Goal: Ask a question

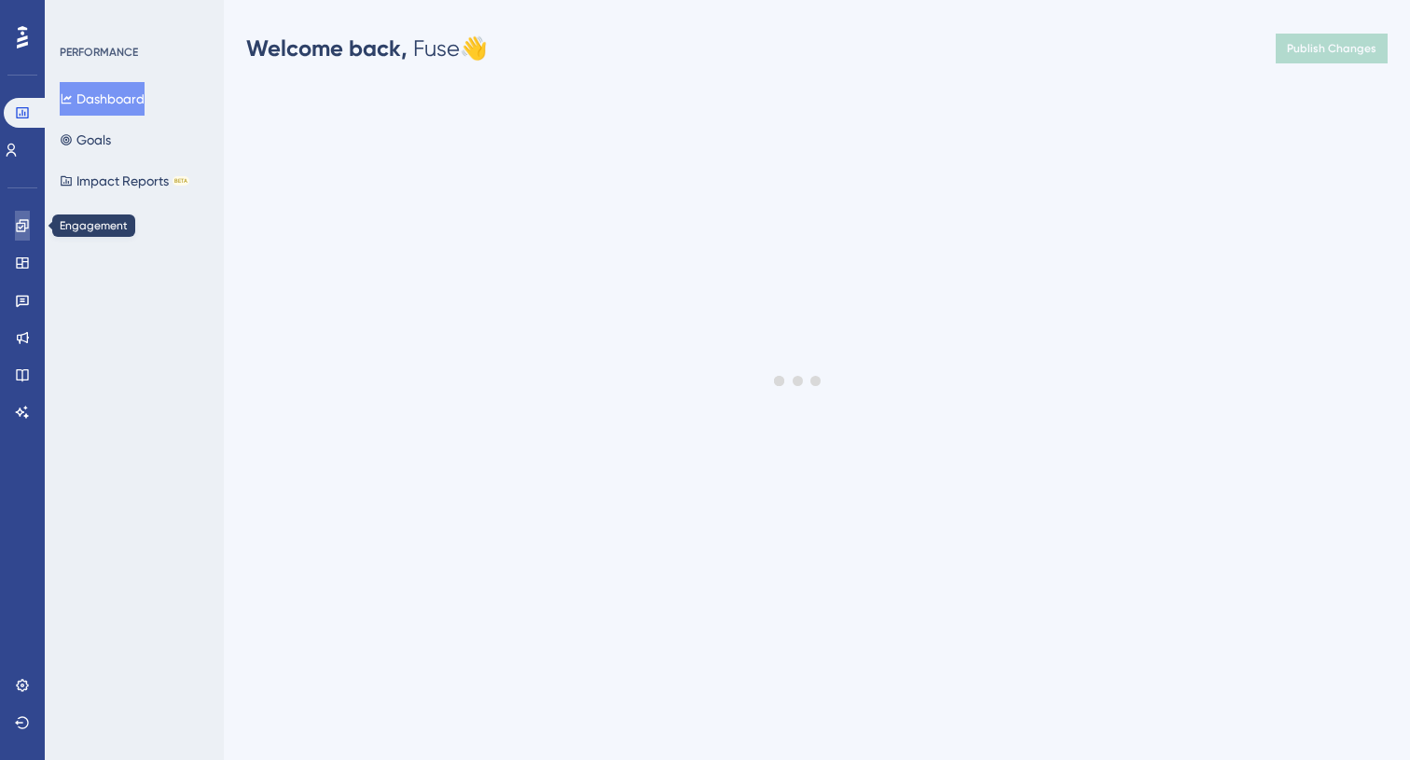
click at [15, 234] on link at bounding box center [22, 226] width 15 height 30
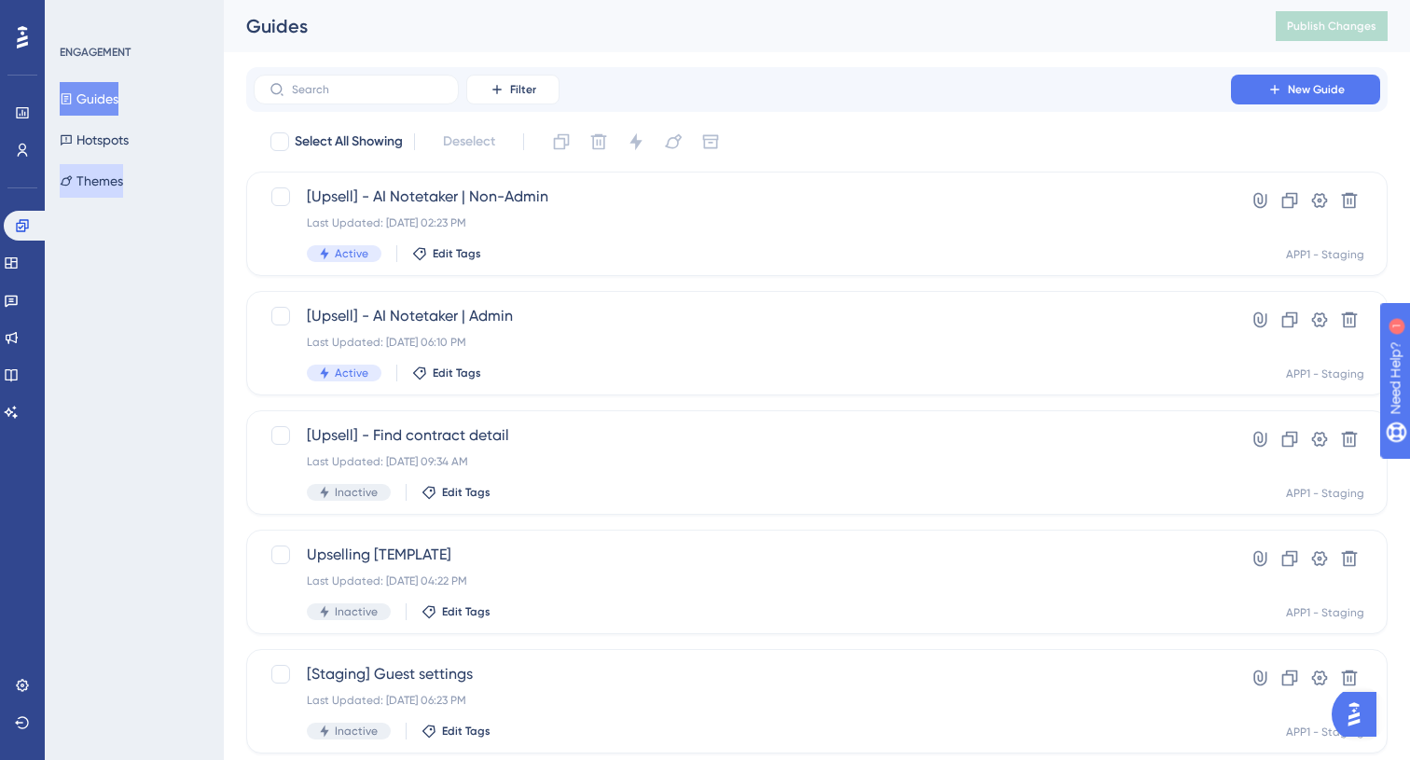
click at [88, 172] on button "Themes" at bounding box center [91, 181] width 63 height 34
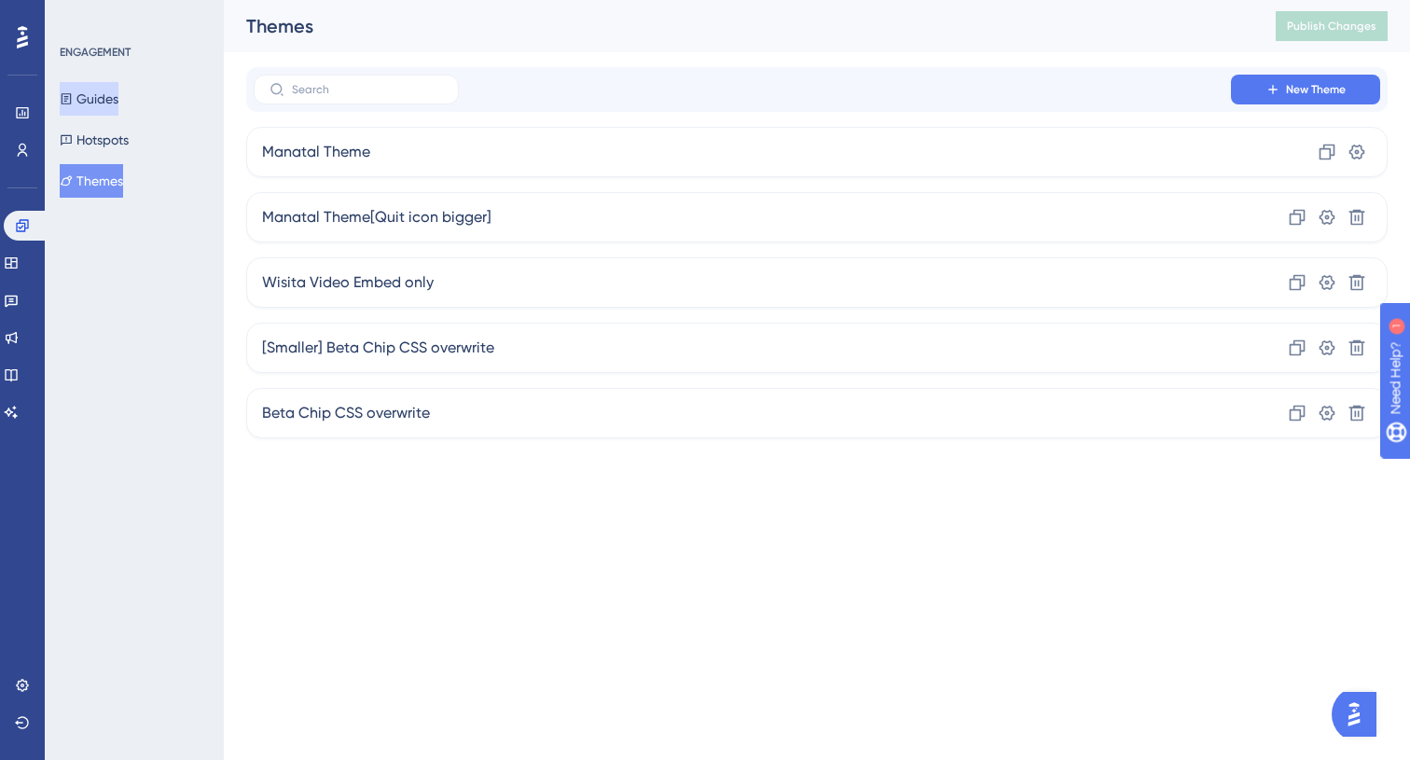
click at [102, 97] on button "Guides" at bounding box center [89, 99] width 59 height 34
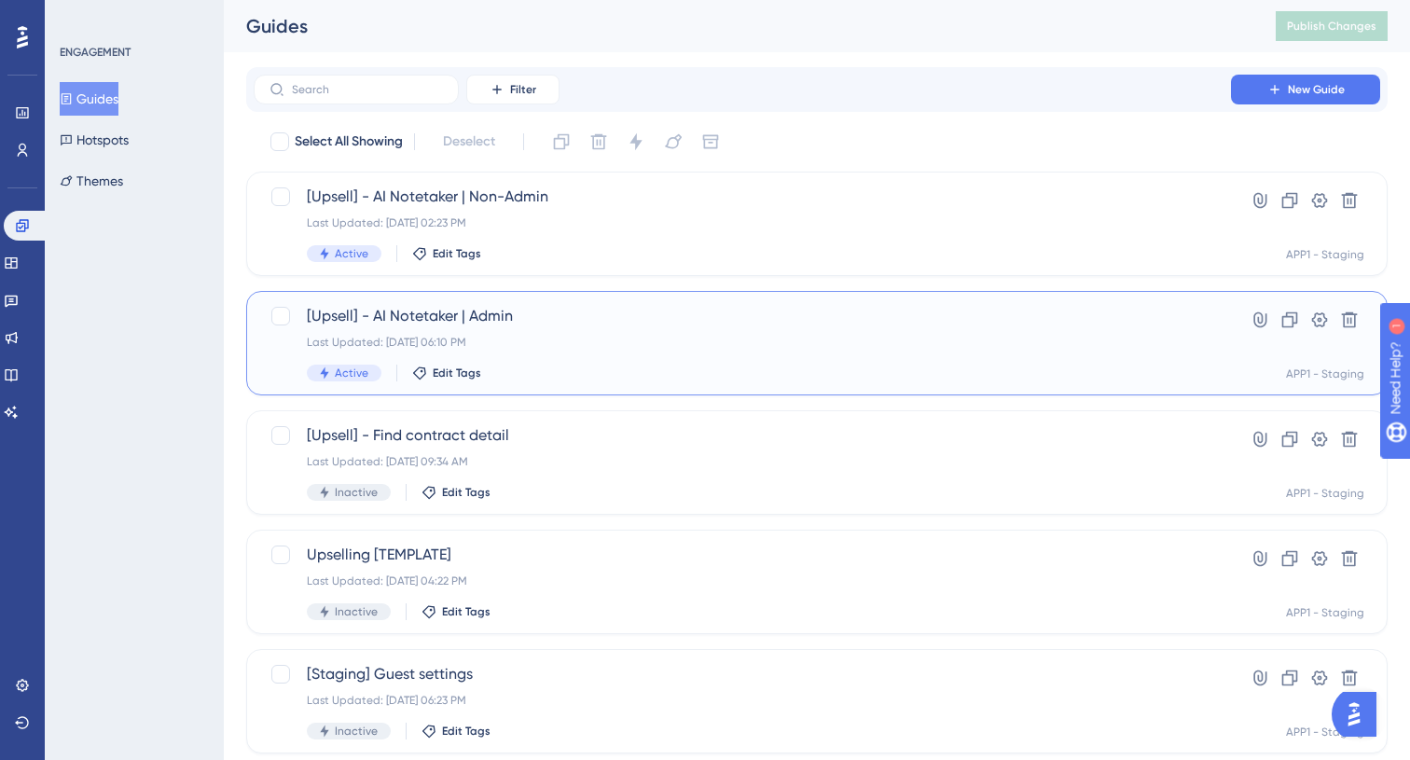
click at [598, 367] on div "Active Edit Tags" at bounding box center [742, 373] width 871 height 17
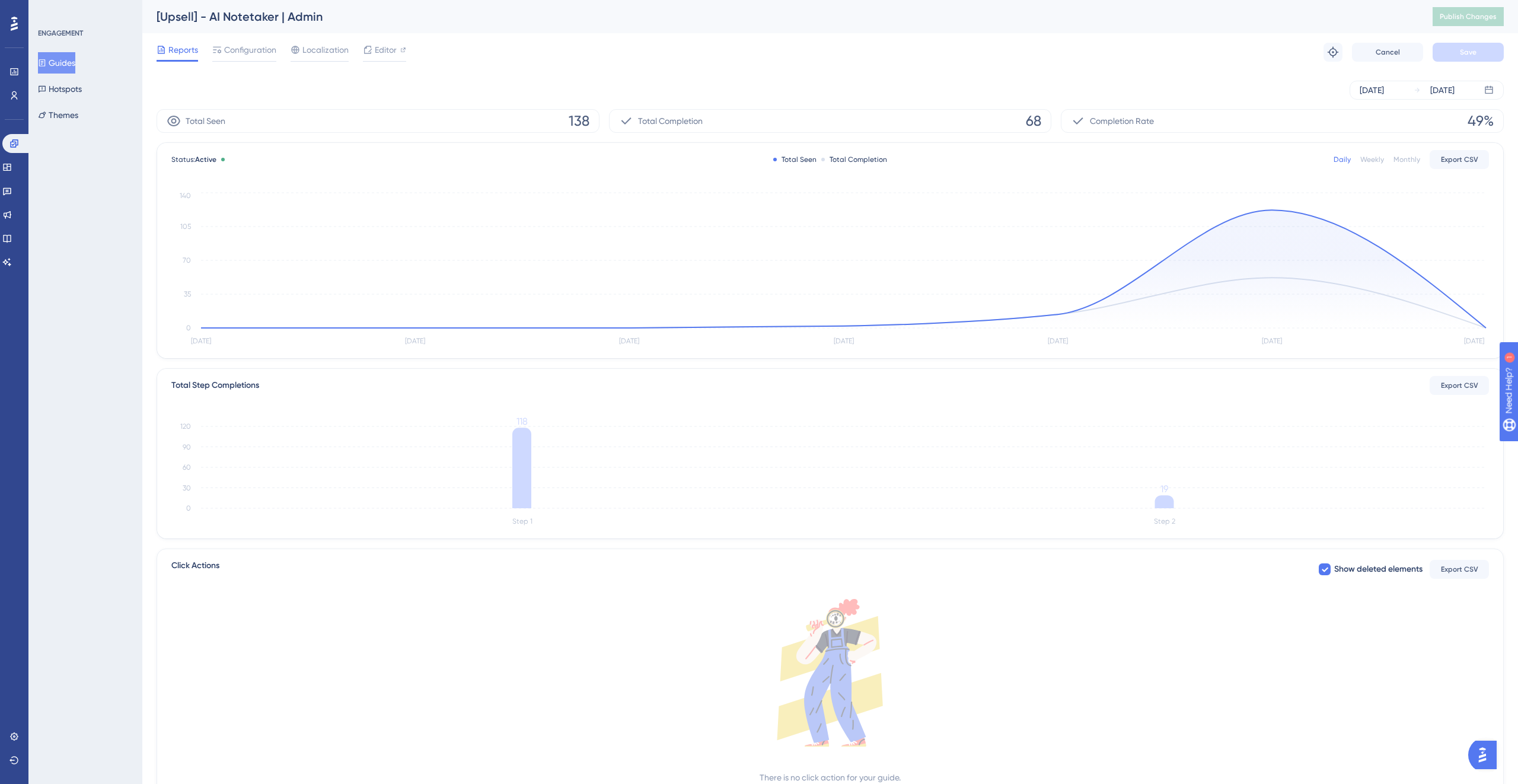
click at [457, 172] on div "Status: Active Total Seen Total Completion Daily Weekly Monthly Export CSV [DAT…" at bounding box center [830, 251] width 1346 height 215
click at [62, 109] on button "Themes" at bounding box center [58, 115] width 40 height 22
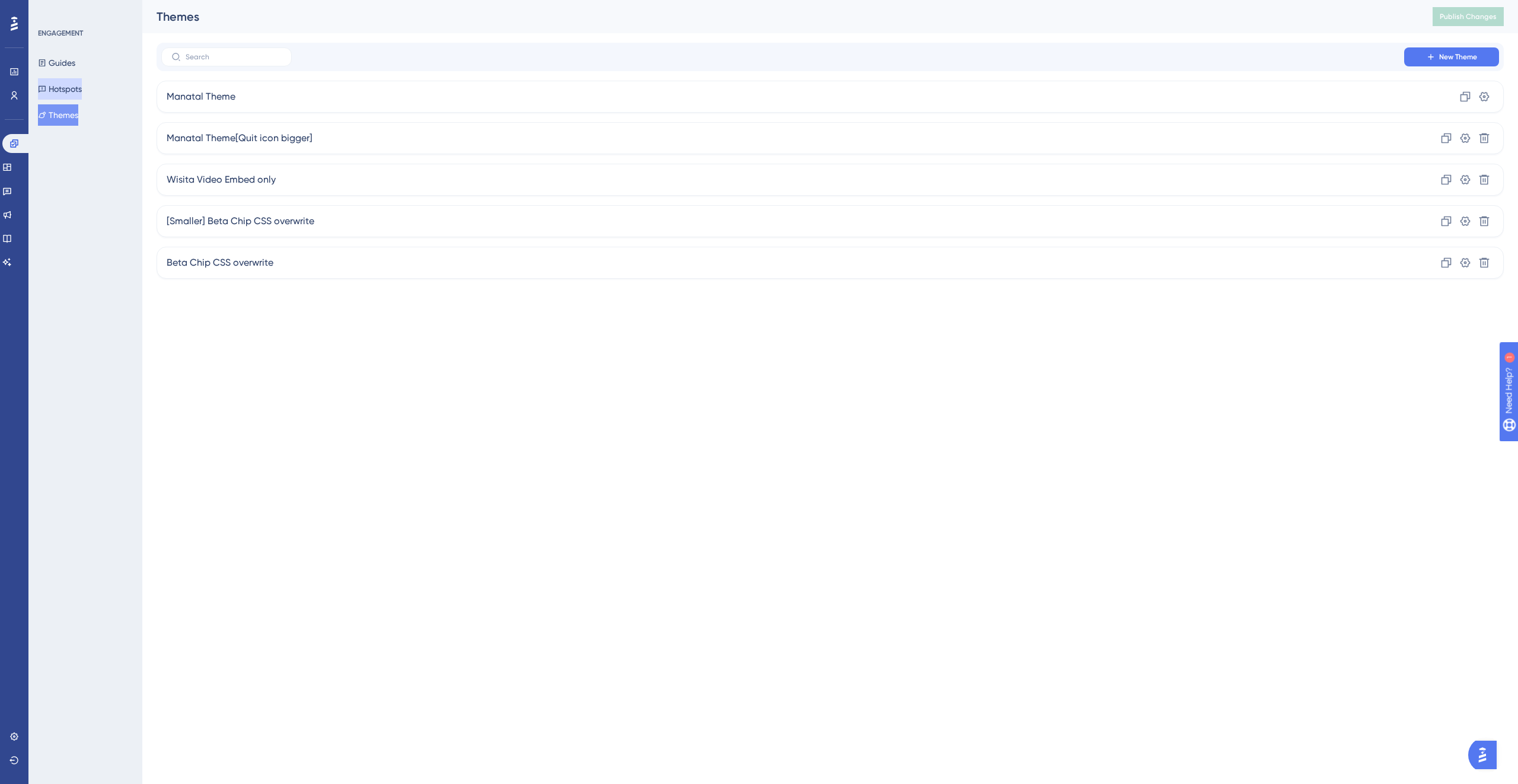
click at [81, 78] on button "Hotspots" at bounding box center [60, 89] width 44 height 22
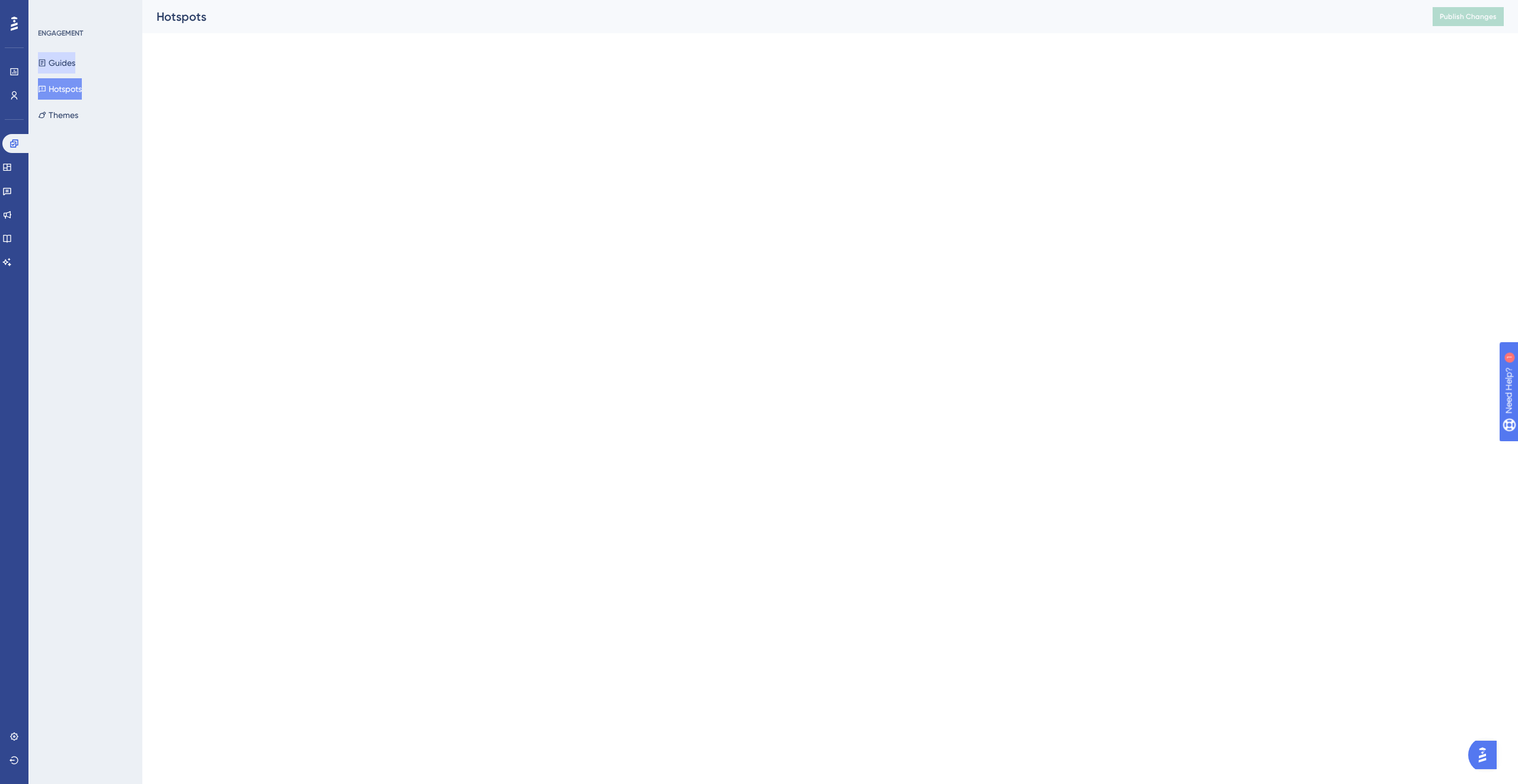
click at [62, 59] on button "Guides" at bounding box center [57, 63] width 38 height 22
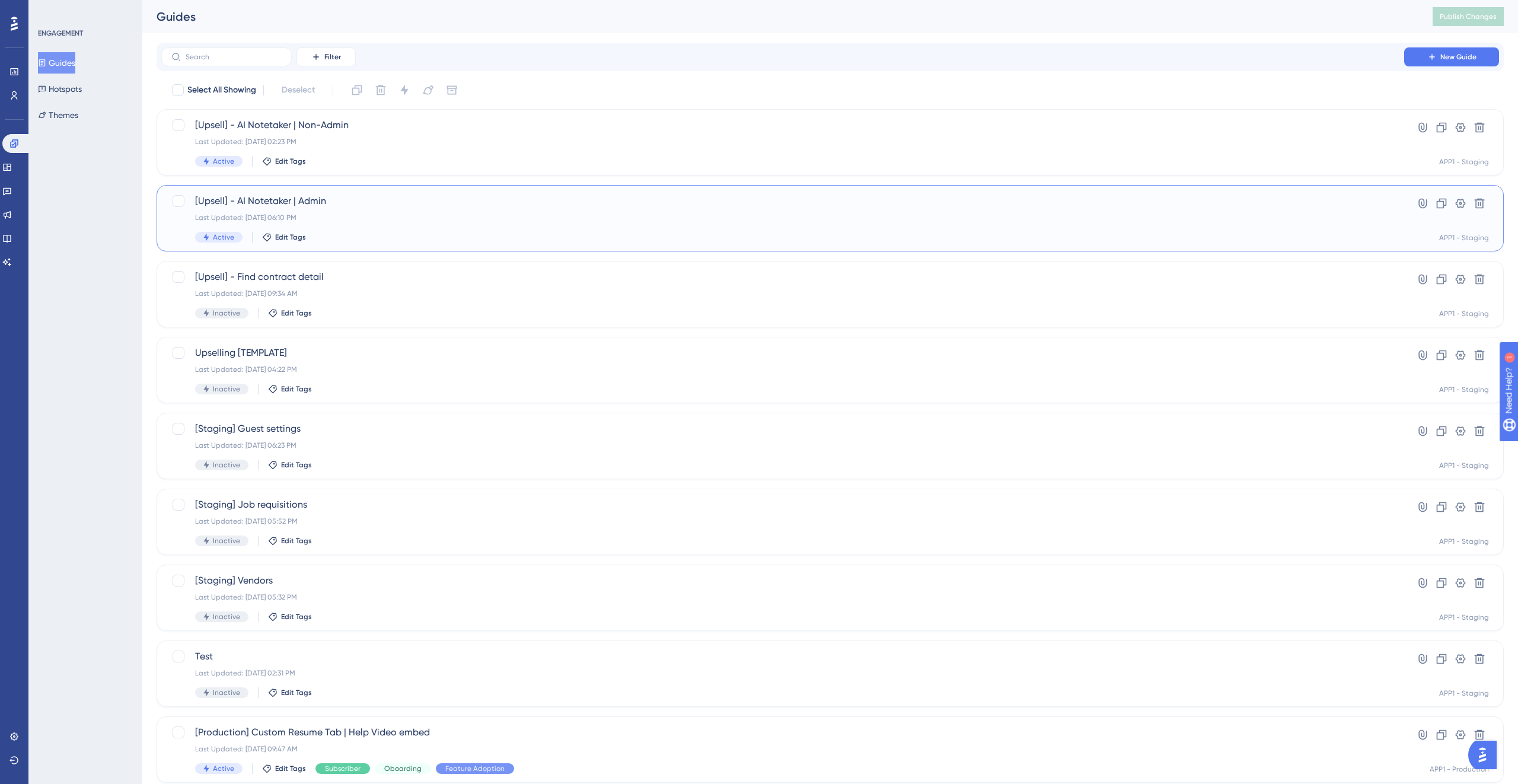
click at [428, 212] on div "[Upsell] - AI Notetaker | Admin Last Updated: [DATE] 06:10 PM Active Edit Tags" at bounding box center [783, 218] width 1175 height 48
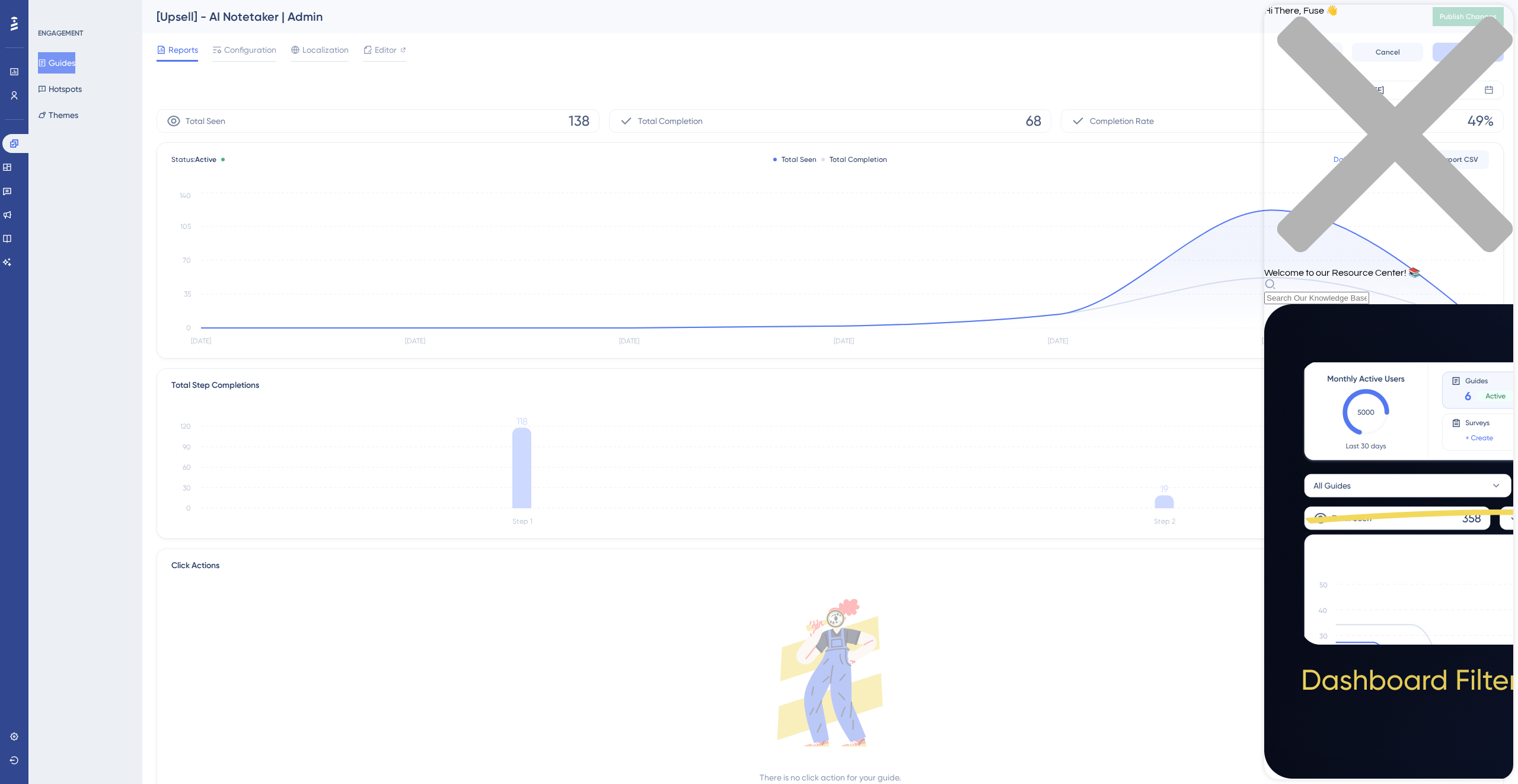
click at [896, 278] on div "Resource Center Header" at bounding box center [1389, 291] width 249 height 26
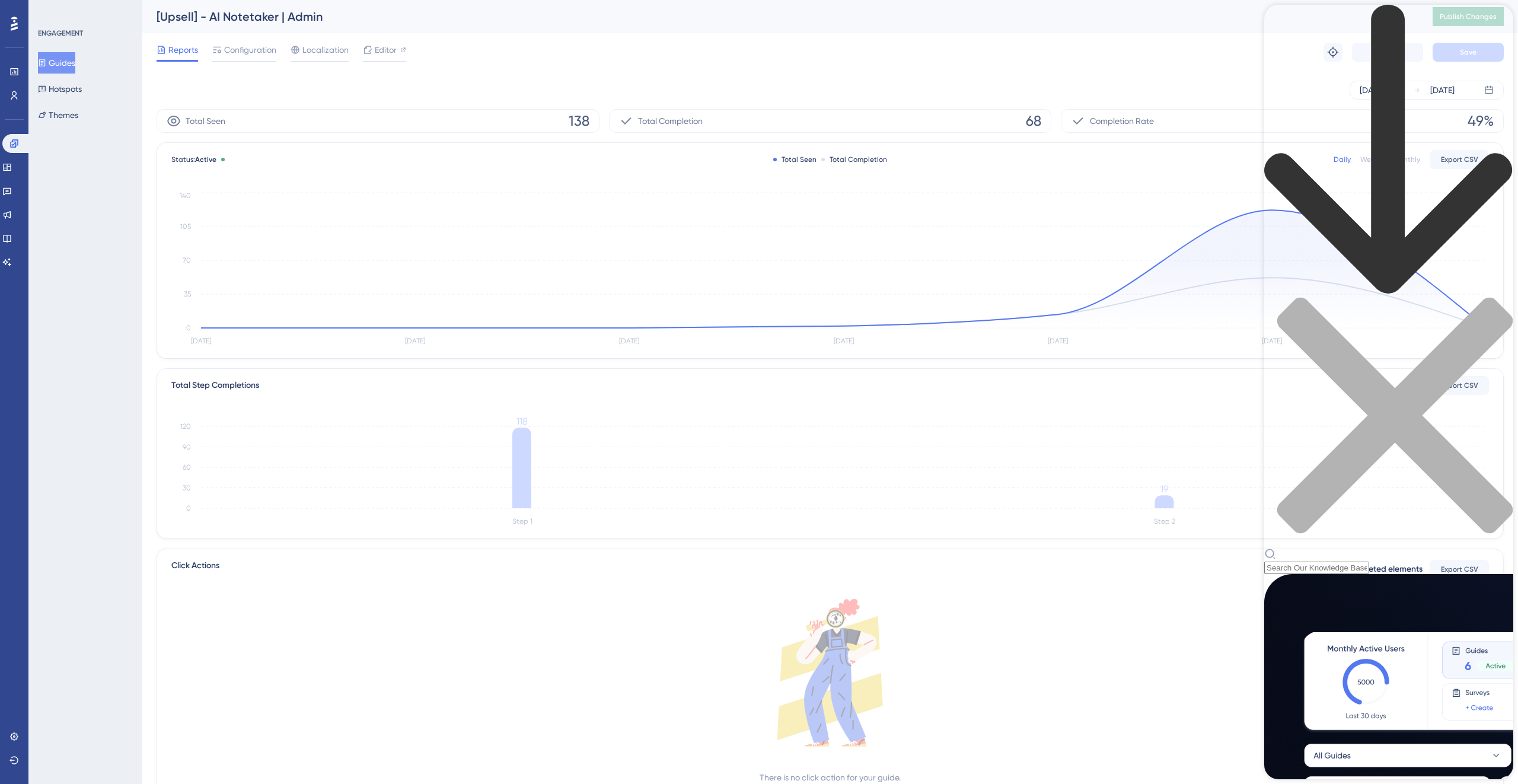
click at [896, 71] on div "Resource Center Header" at bounding box center [1389, 289] width 249 height 569
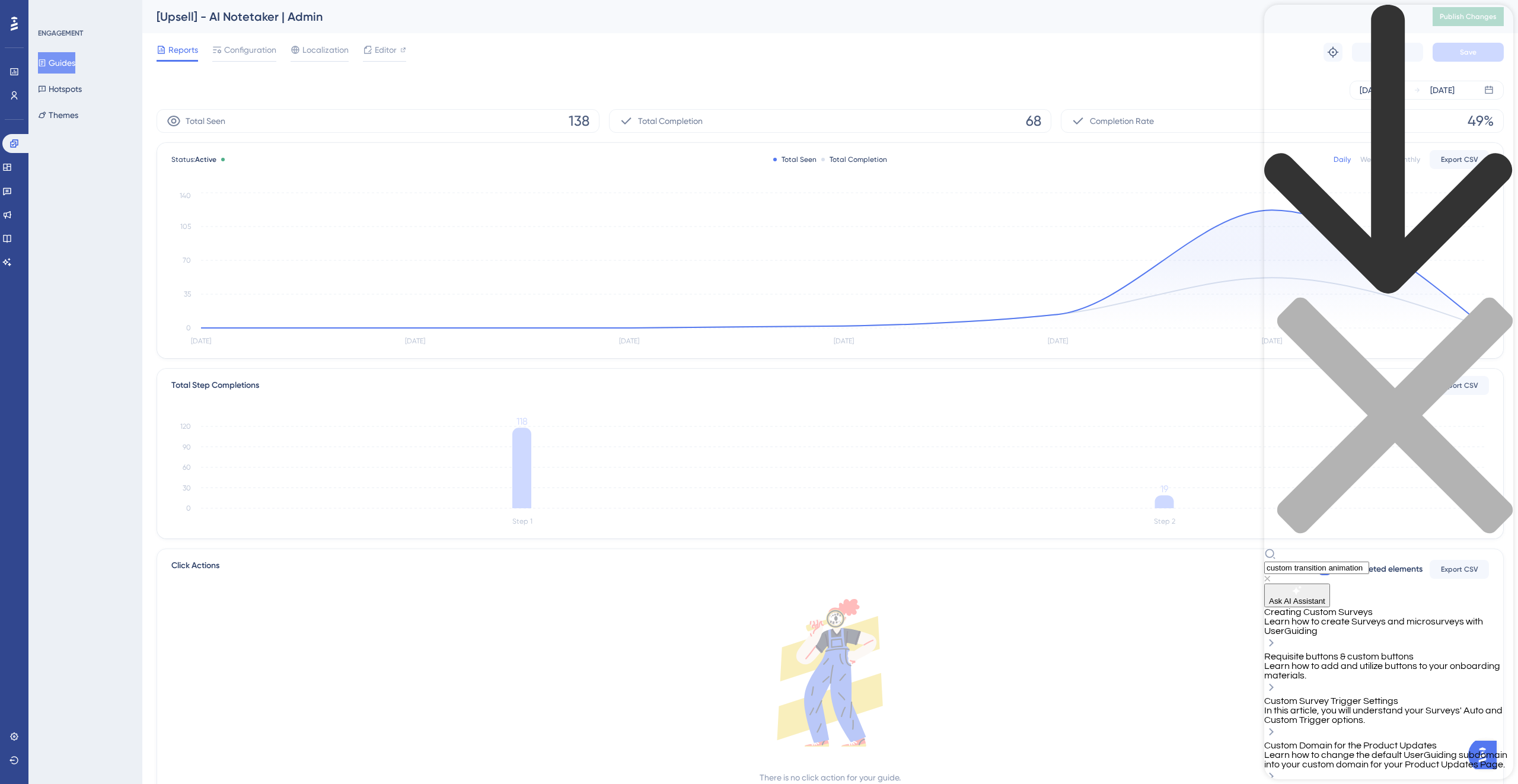
type input "custom transition animation"
click at [896, 483] on span "Ask AI Assistant" at bounding box center [1297, 601] width 57 height 9
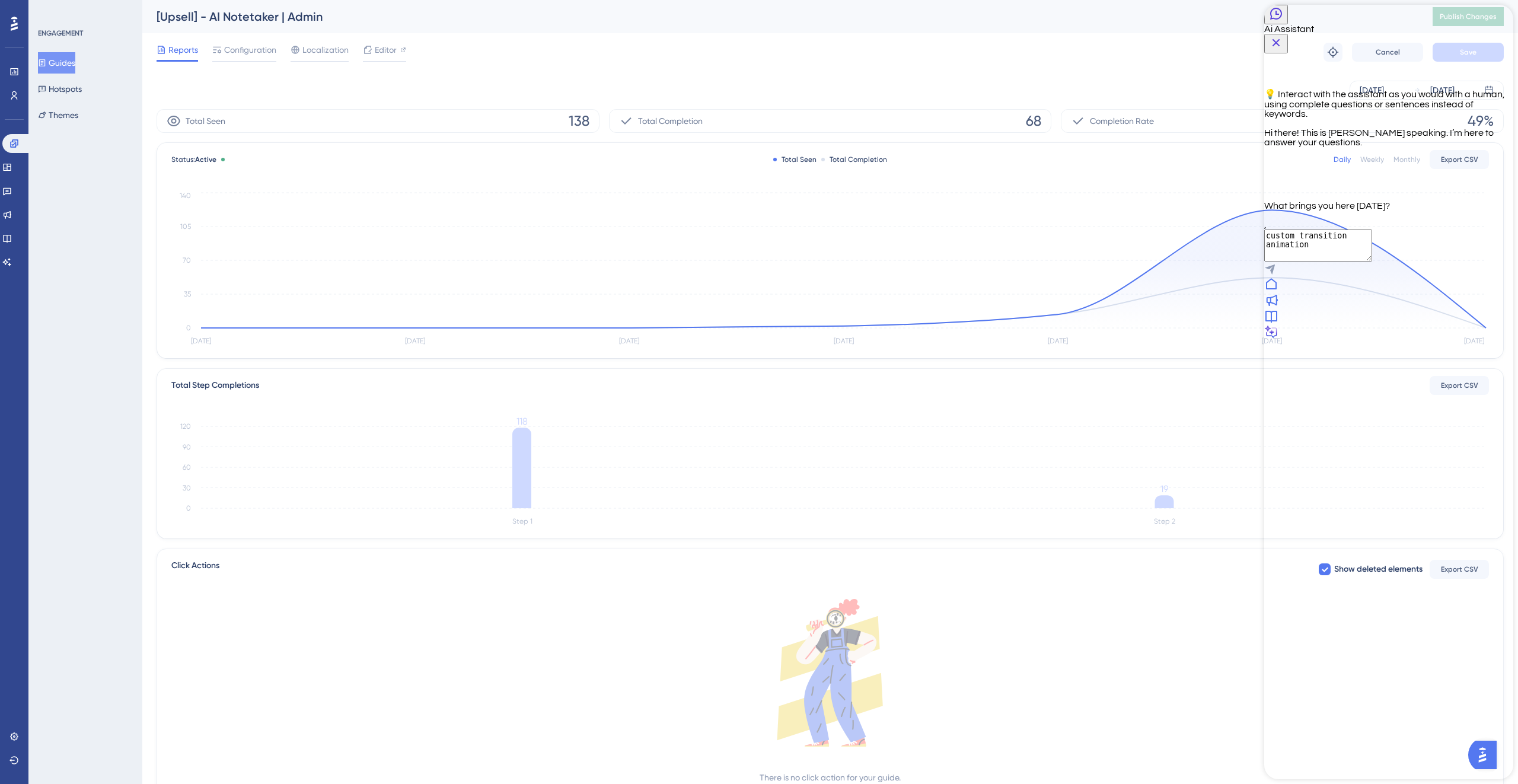
click at [896, 261] on textarea "custom transition animation" at bounding box center [1318, 245] width 108 height 32
click at [896, 261] on textarea "How can I custom transition animation" at bounding box center [1318, 245] width 108 height 32
click at [896, 261] on textarea "How can I custom the transition animation" at bounding box center [1318, 245] width 108 height 32
type textarea "How can I custom the transition animation?"
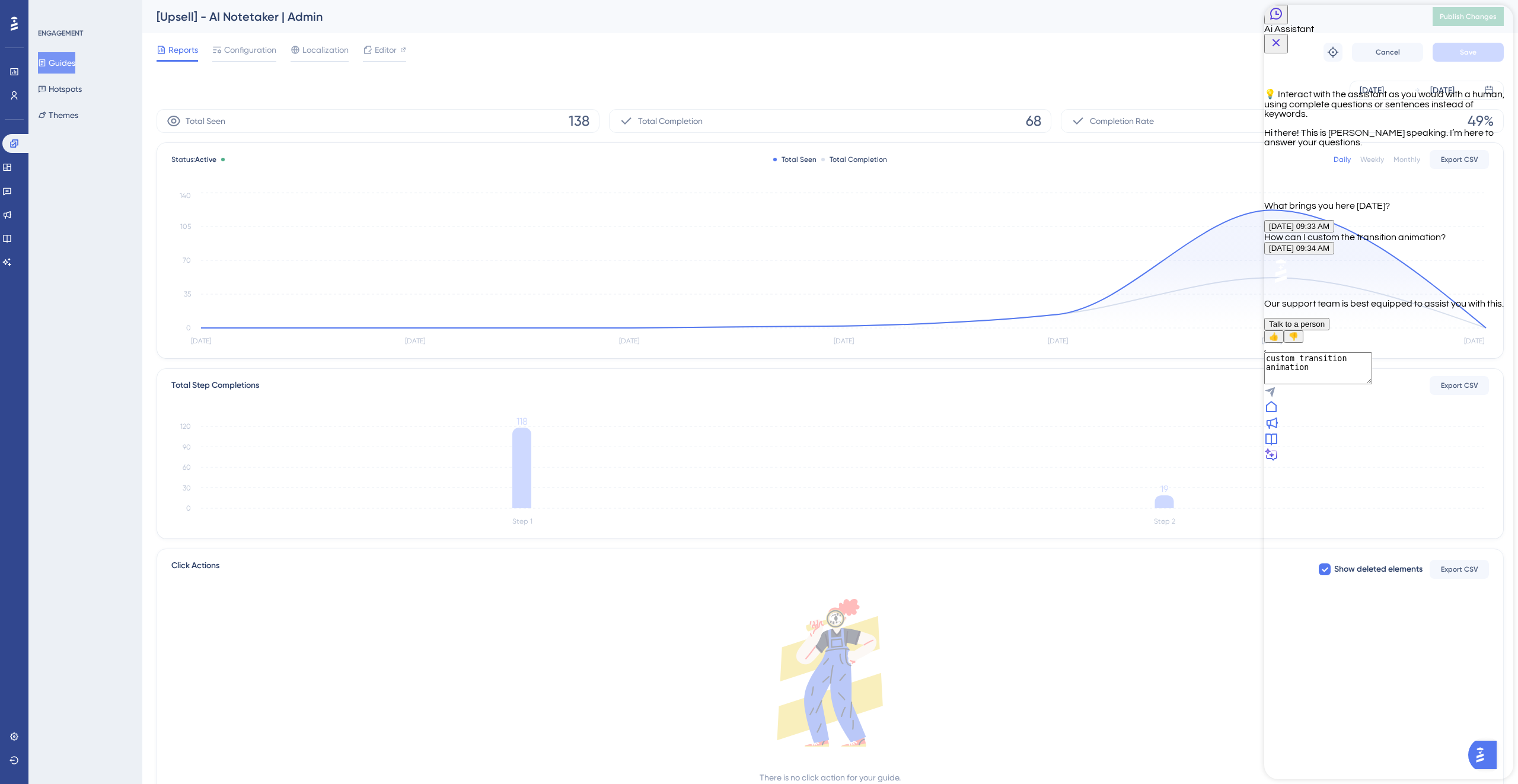
click at [896, 329] on span "Talk to a person" at bounding box center [1297, 324] width 56 height 9
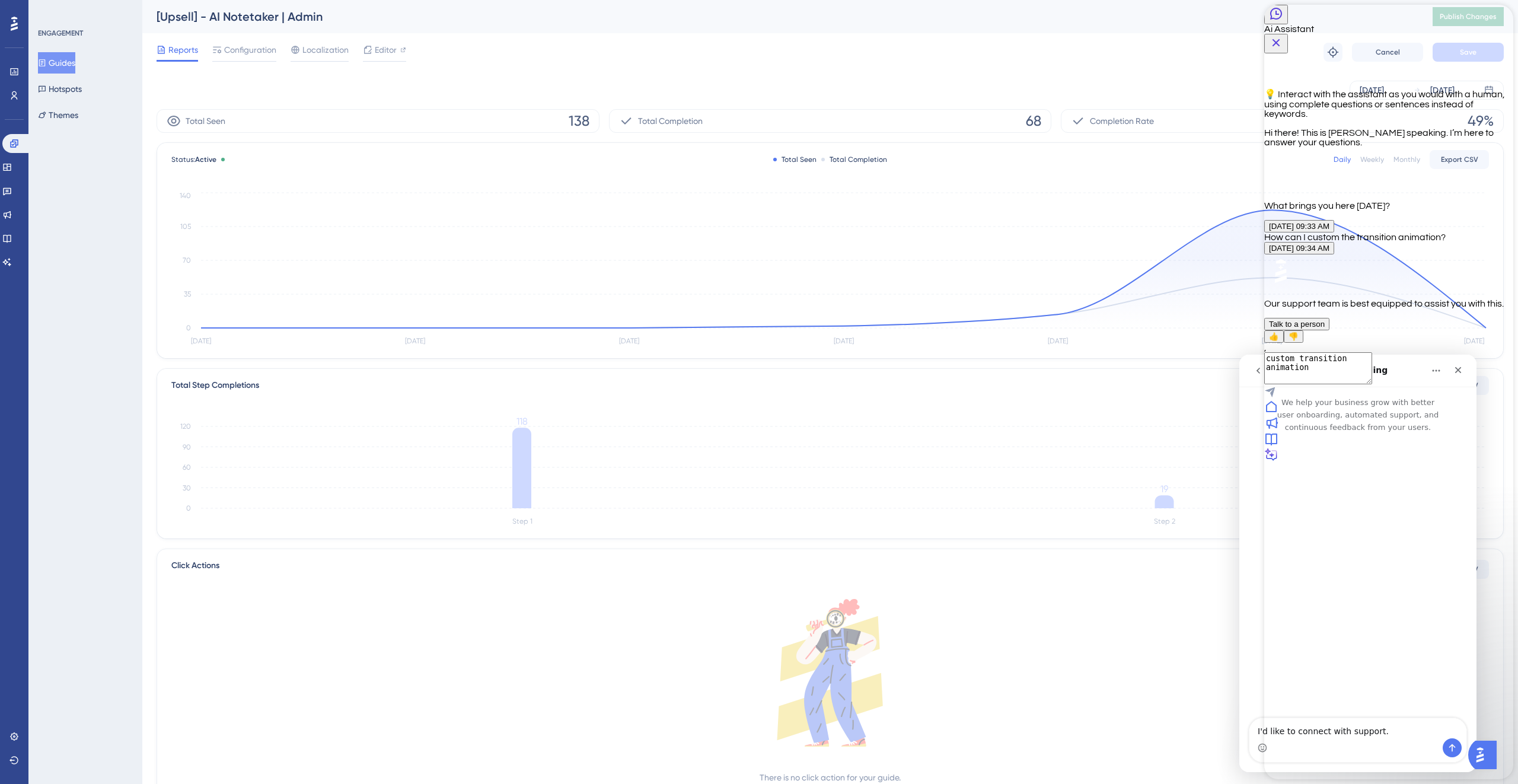
click at [896, 36] on icon "Close Button" at bounding box center [1276, 43] width 14 height 14
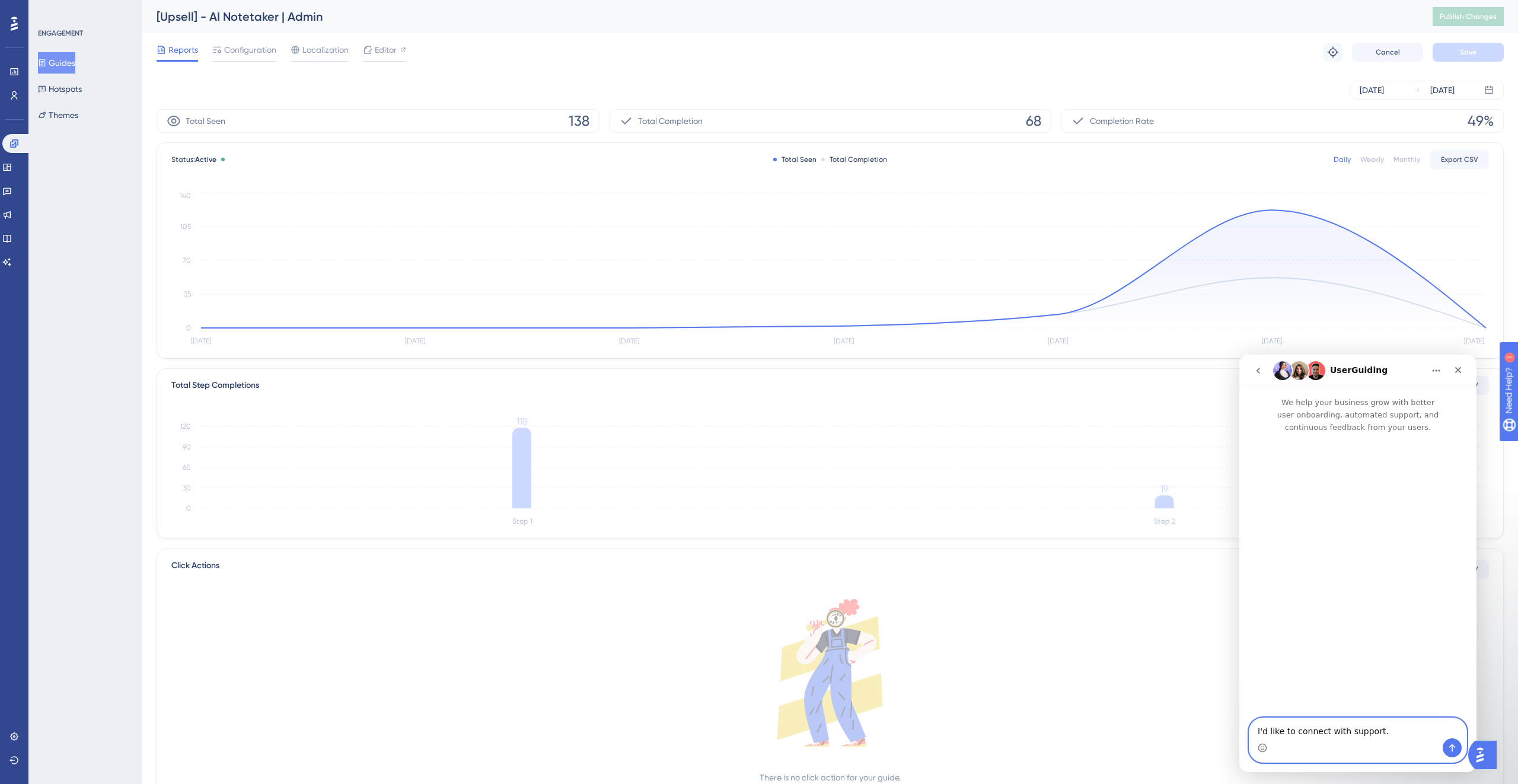
click at [896, 483] on textarea "I'd like to connect with support." at bounding box center [1358, 728] width 217 height 20
paste textarea "We are working on the custom modal with a two-step upselling popup. Currently, …"
type textarea "Hello team, We are working on the custom modal with a two-step upselling popup.…"
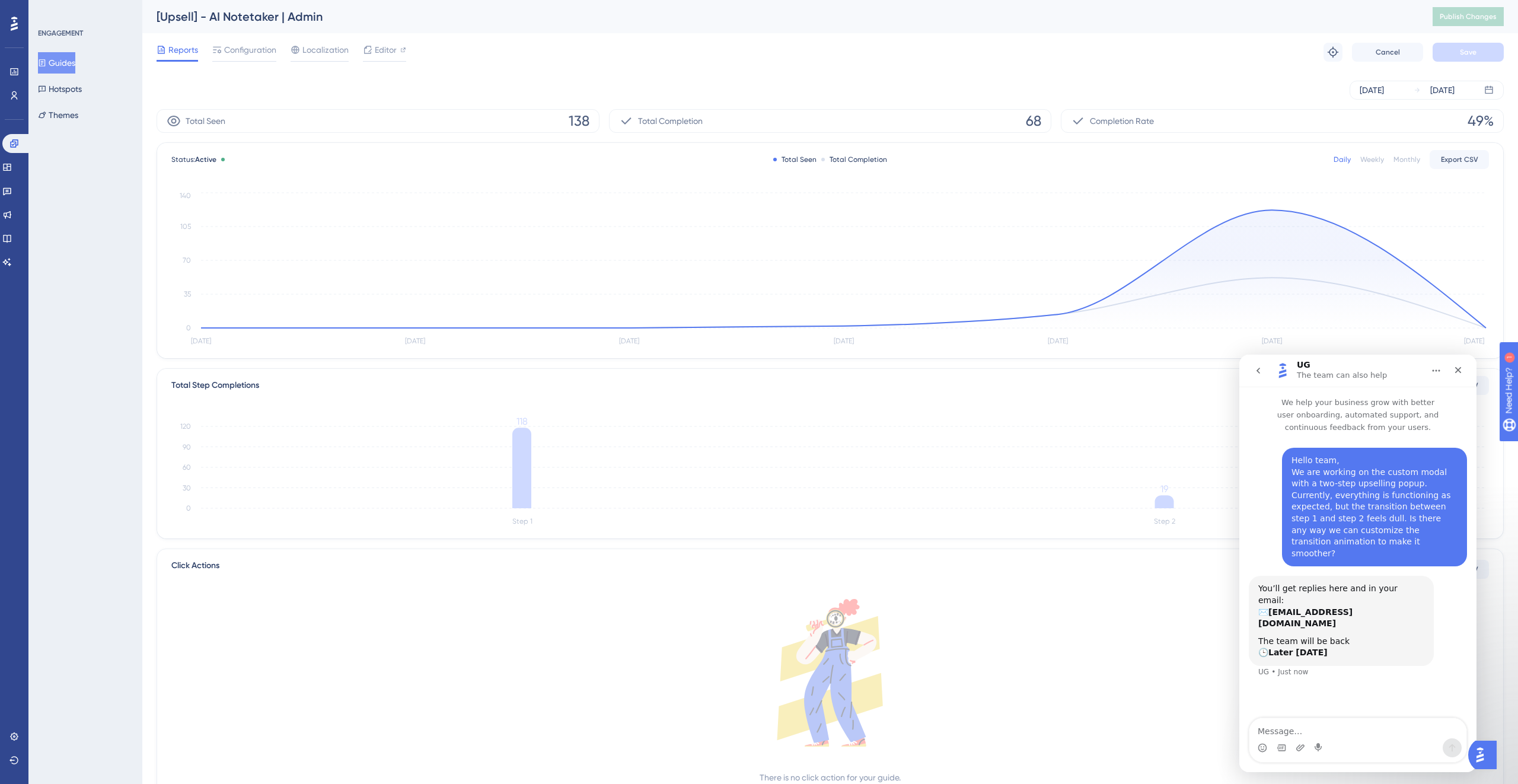
click at [896, 483] on div "The team will be back 🕒 Later [DATE]" at bounding box center [1341, 647] width 166 height 23
drag, startPoint x: 1458, startPoint y: 373, endPoint x: 1427, endPoint y: 398, distance: 39.8
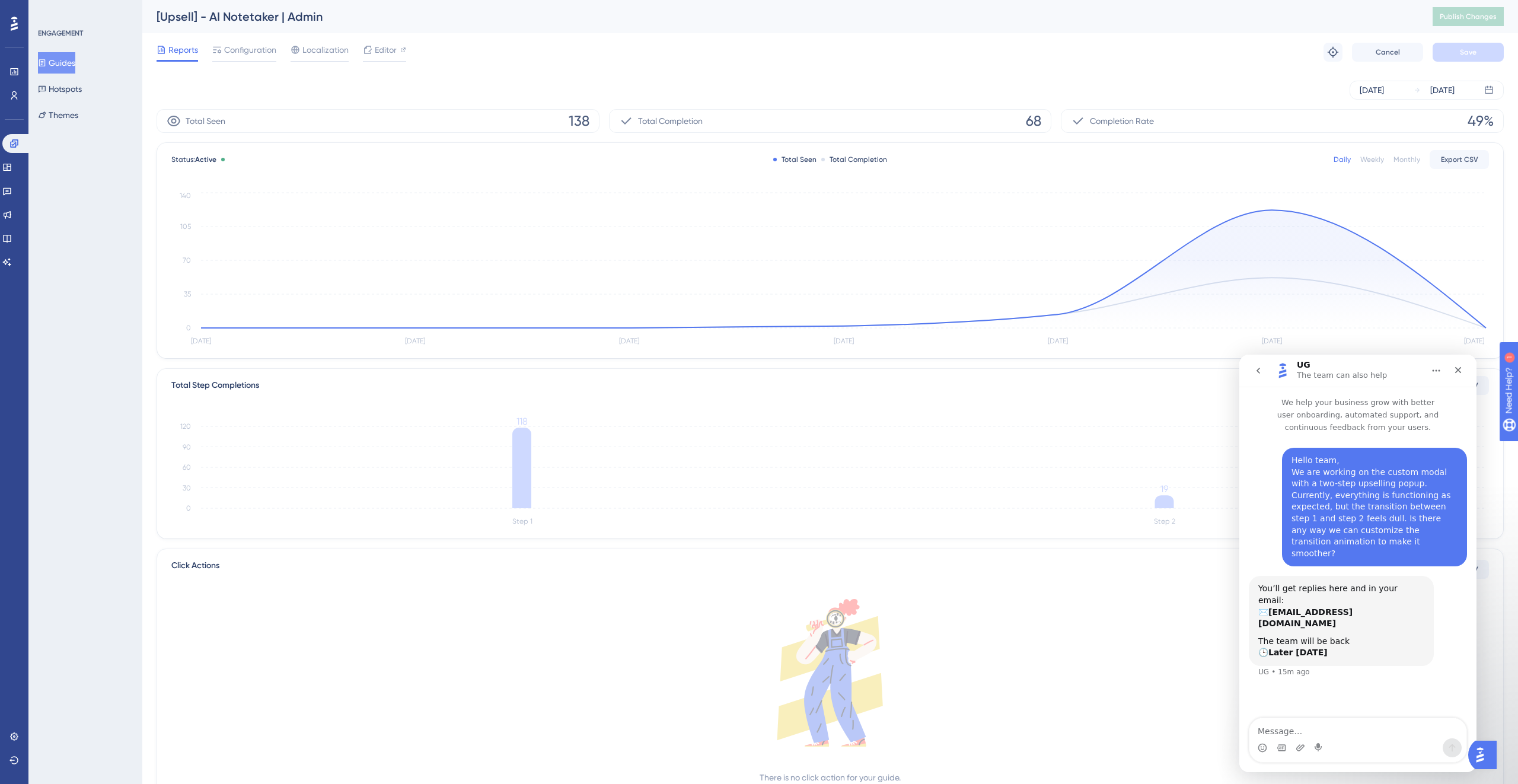
click at [896, 398] on div "UG The team can also help We help your business grow with better user onboardin…" at bounding box center [1358, 563] width 237 height 417
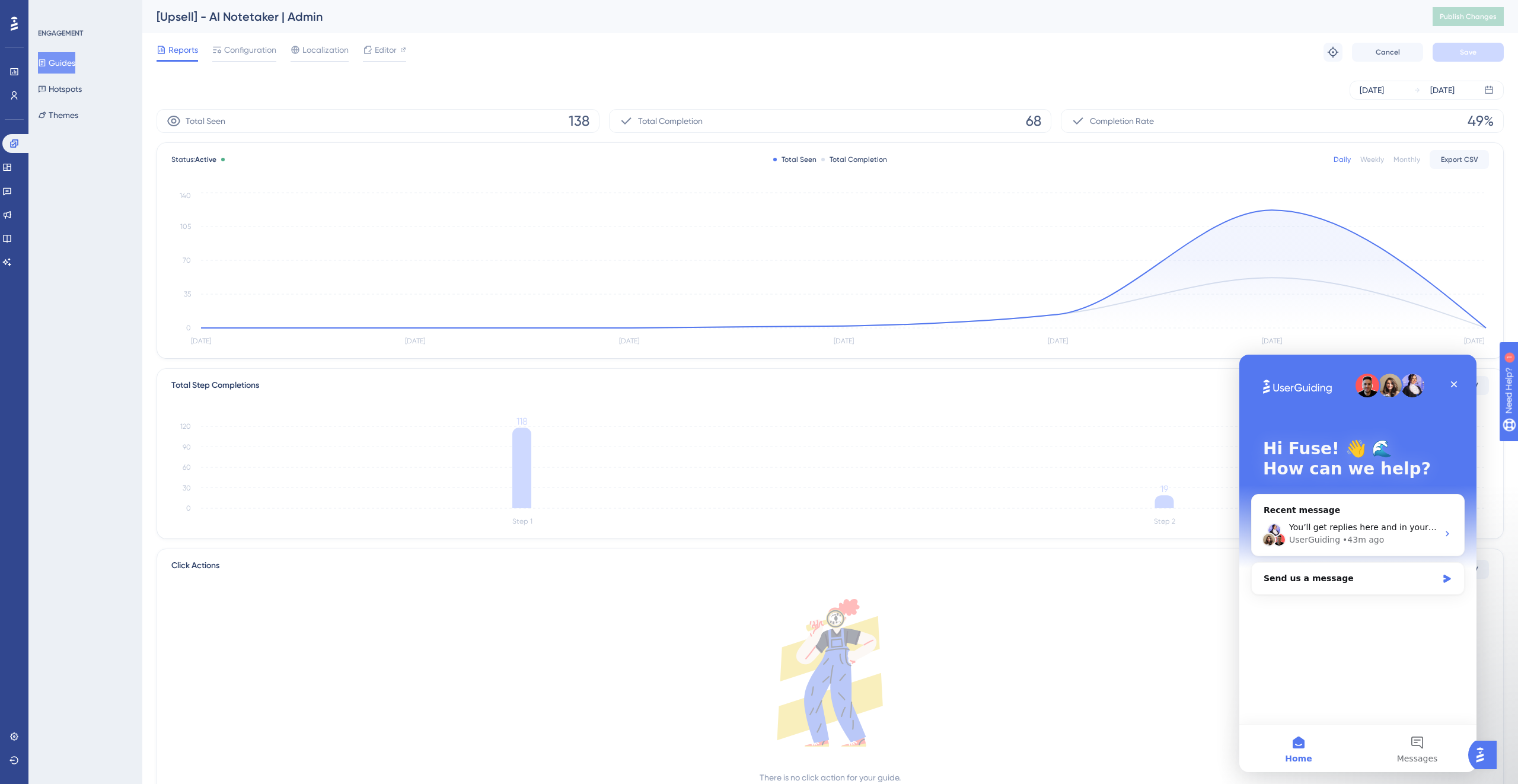
click at [896, 483] on img "Open AI Assistant Launcher" at bounding box center [1480, 755] width 22 height 22
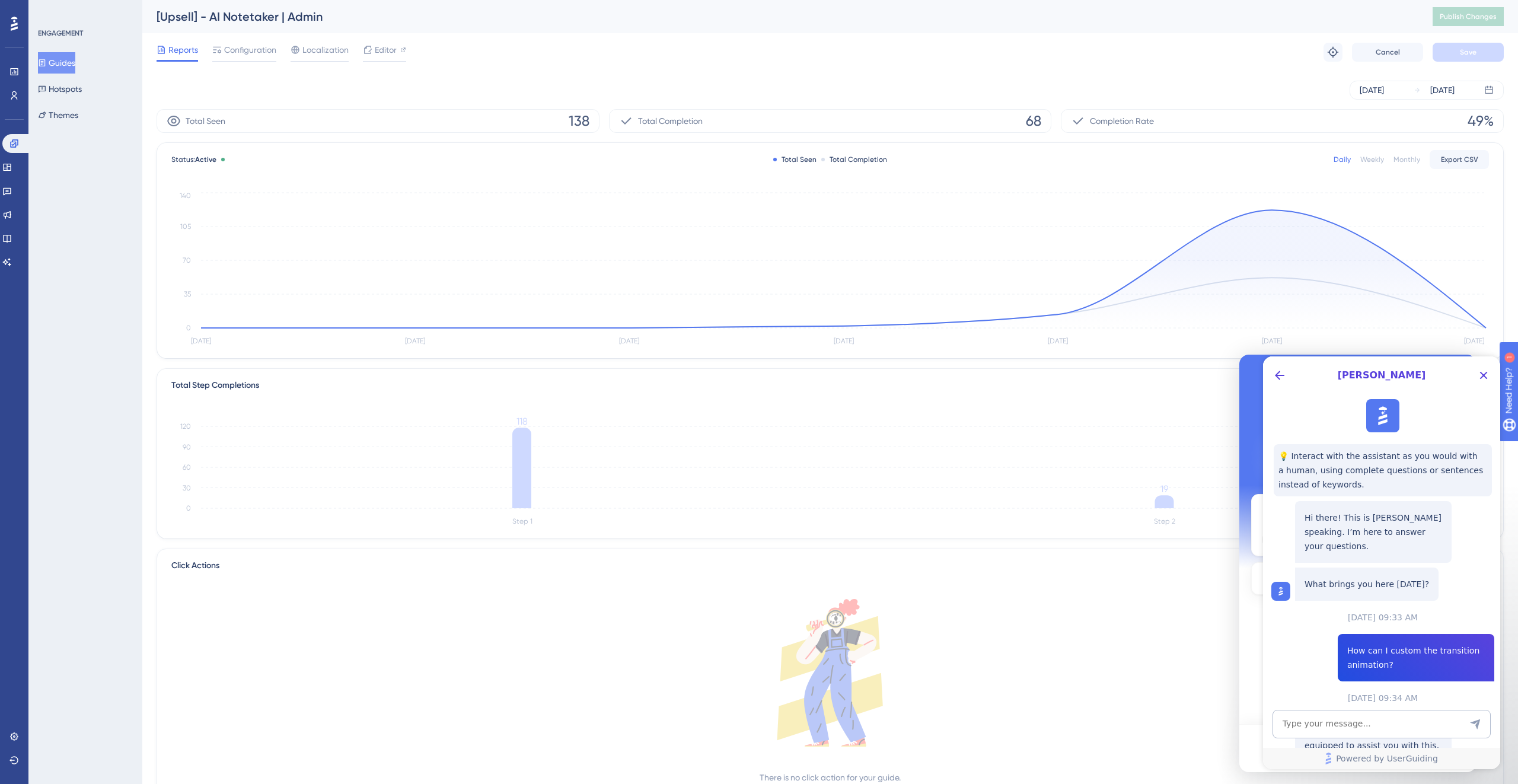
scroll to position [106, 0]
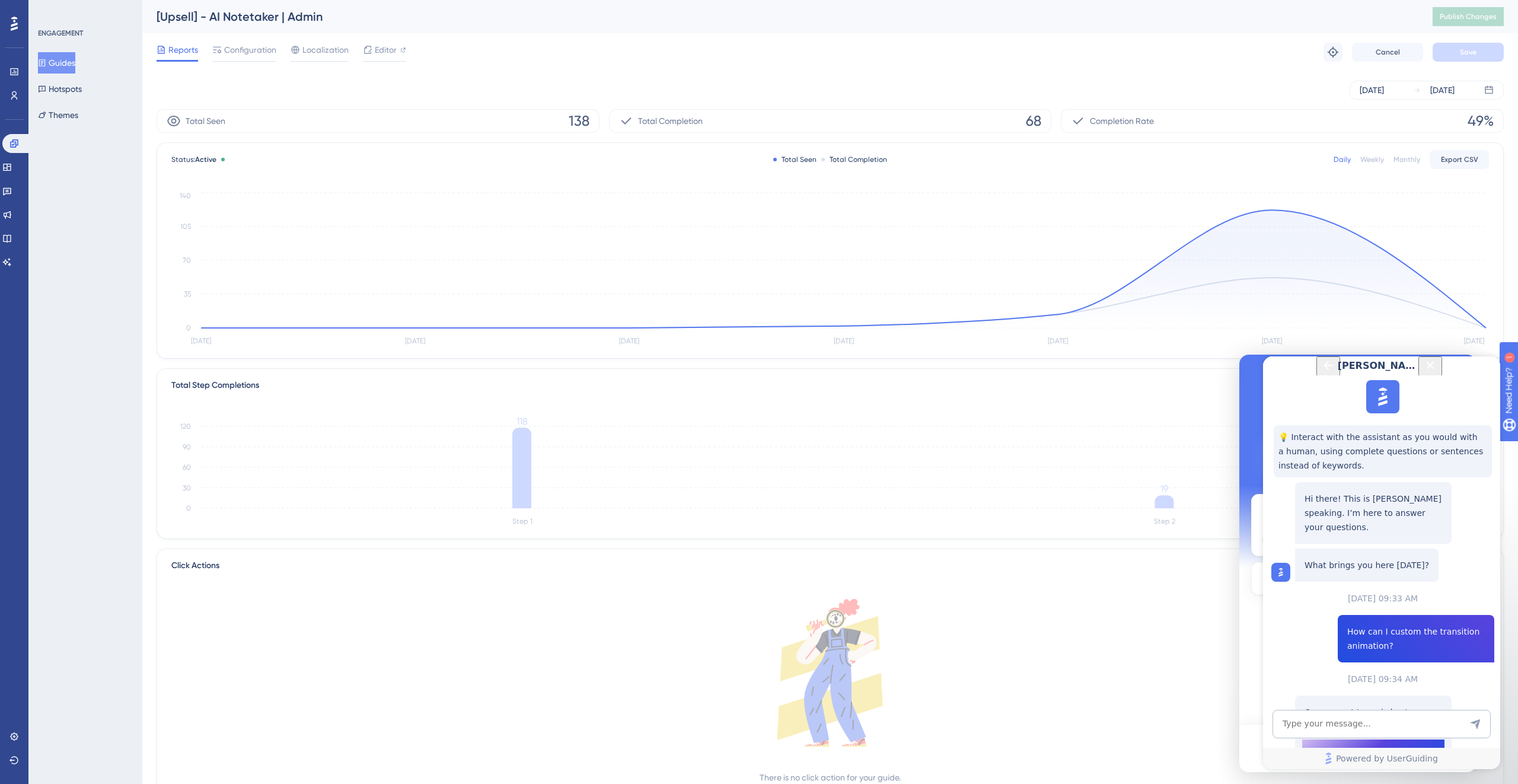
click at [896, 483] on div "Hi Fuse! 👋 🌊 How can we help? Recent message You’ll get replies here and in you…" at bounding box center [1358, 539] width 237 height 369
click at [896, 373] on button "Back Button" at bounding box center [1328, 366] width 24 height 20
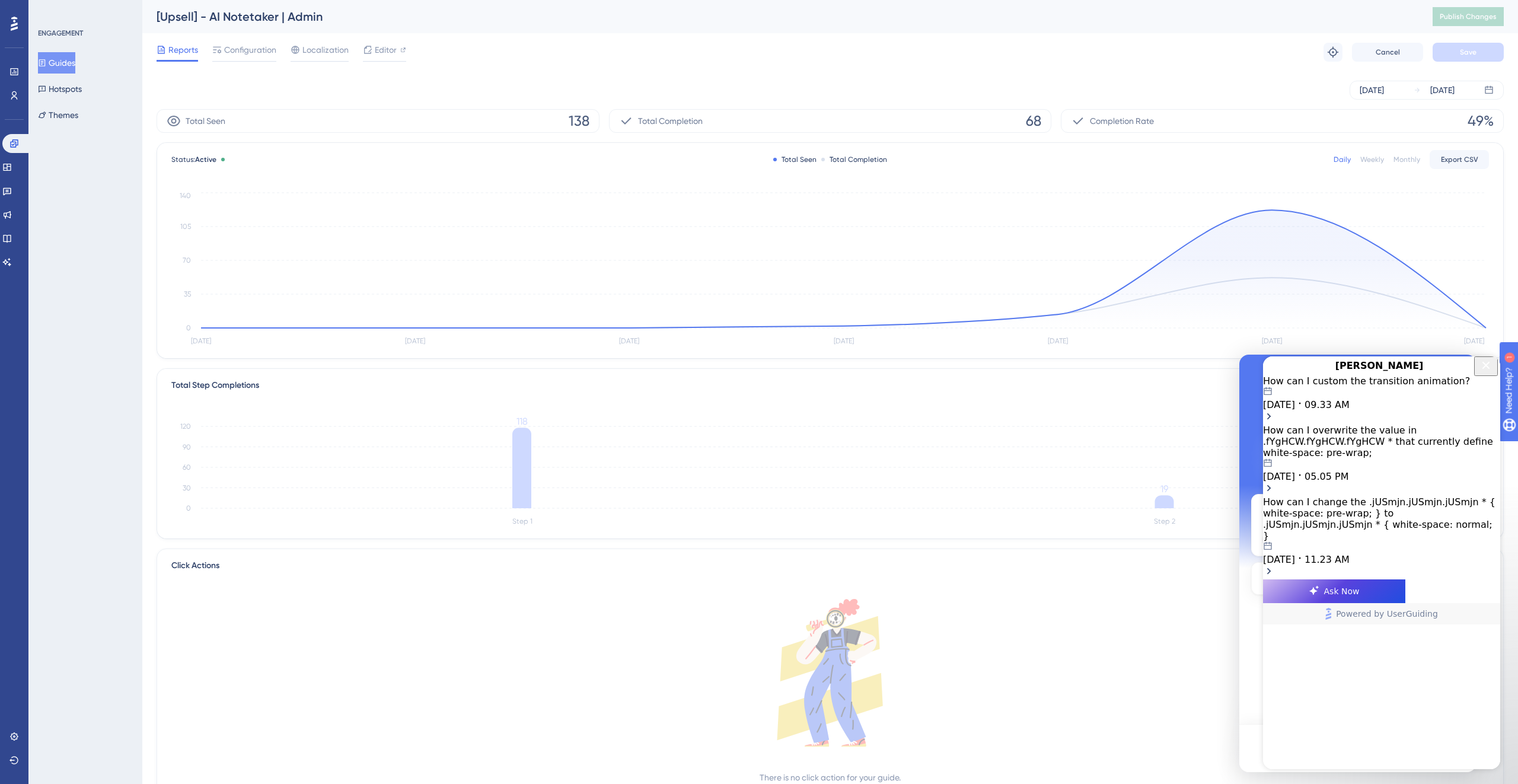
click at [896, 373] on icon "Close Button" at bounding box center [1486, 365] width 14 height 14
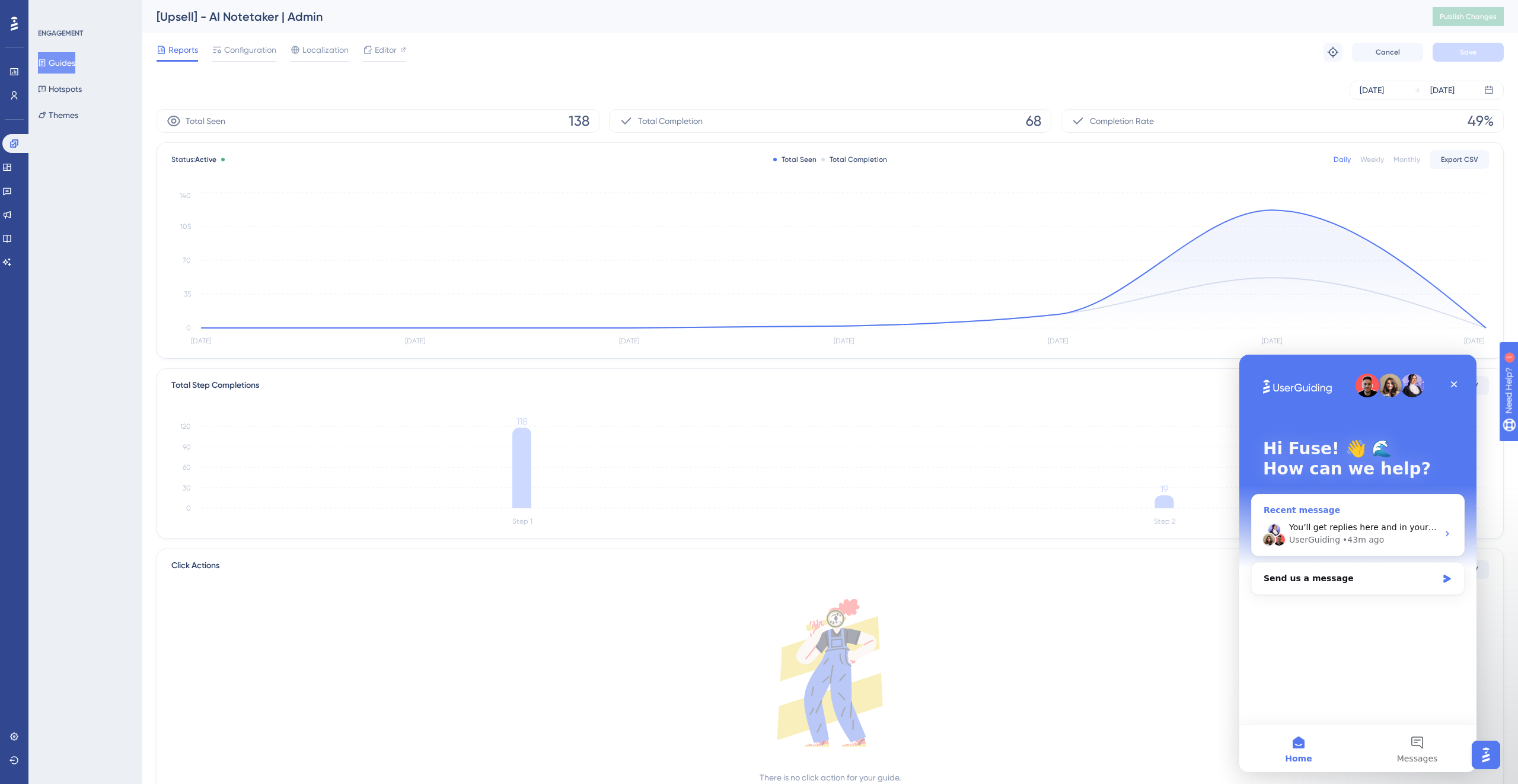
scroll to position [0, 0]
click at [896, 483] on div "You’ll get replies here and in your email: ✉️ [EMAIL_ADDRESS][DOMAIN_NAME] The …" at bounding box center [1363, 528] width 149 height 13
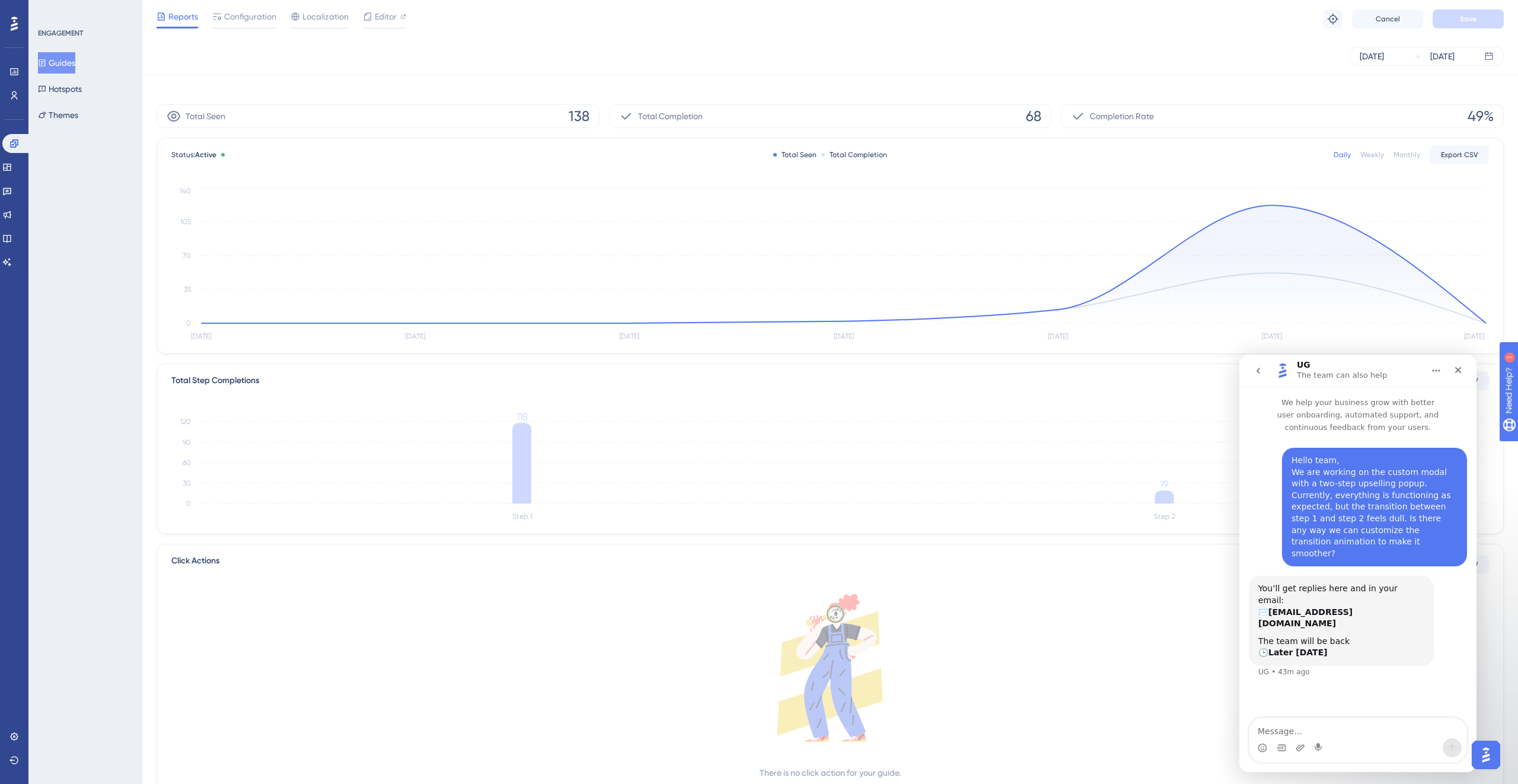
scroll to position [44, 0]
